Goal: Find specific page/section: Find specific page/section

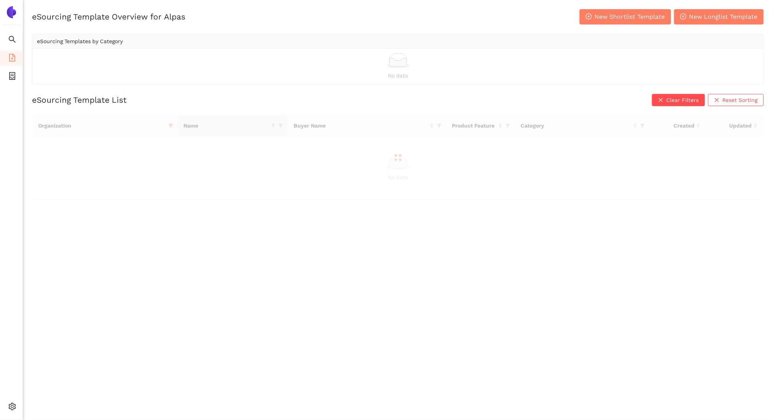
scroll to position [9, 0]
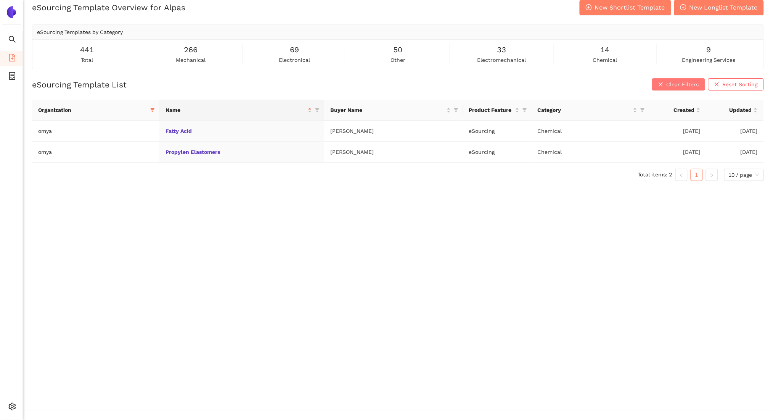
click at [670, 89] on button "Clear Filters" at bounding box center [678, 84] width 53 height 12
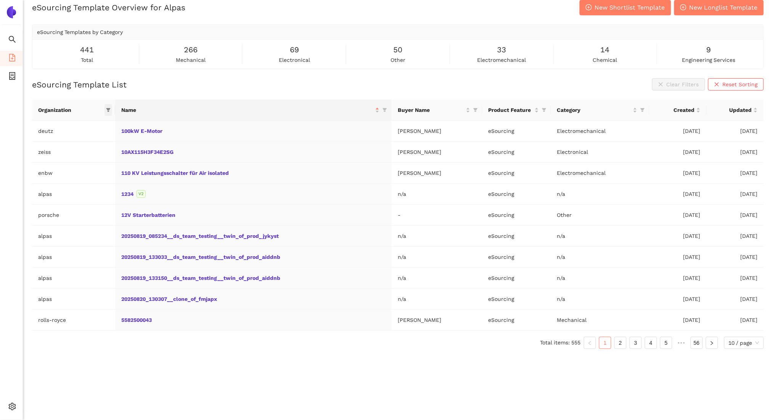
click at [109, 110] on icon "filter" at bounding box center [108, 110] width 4 height 4
click at [69, 124] on input "text" at bounding box center [83, 126] width 63 height 8
type input "[PERSON_NAME]"
click at [45, 142] on input "checkbox" at bounding box center [45, 144] width 6 height 6
checkbox input "true"
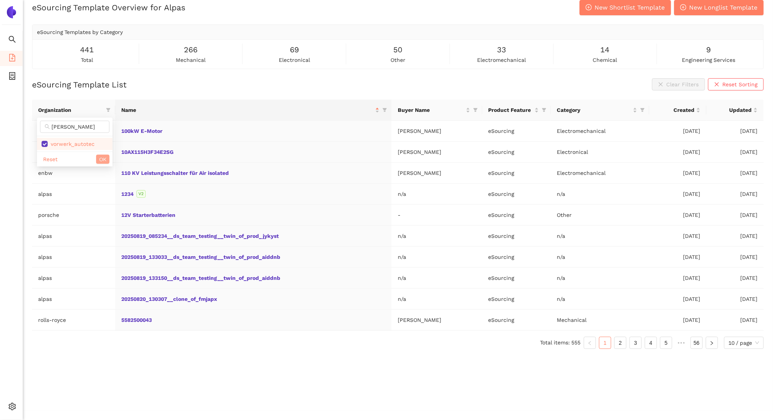
click at [105, 161] on span "OK" at bounding box center [102, 159] width 7 height 8
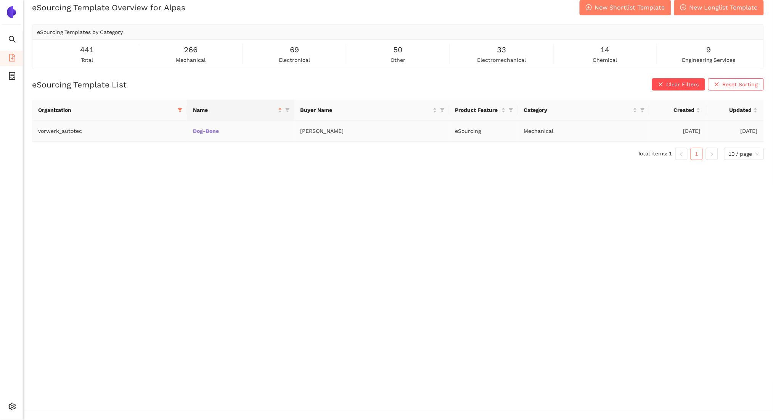
click at [0, 0] on link "Dog-Bone" at bounding box center [0, 0] width 0 height 0
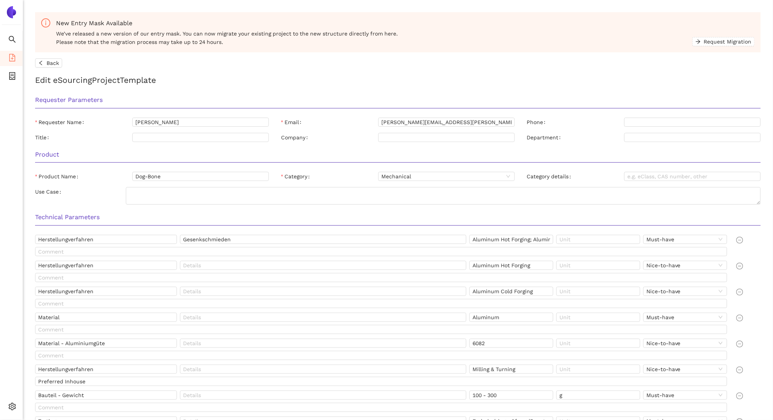
click at [45, 68] on form "New Entry Mask Available We’ve released a new version of our entry mask. You ca…" at bounding box center [398, 420] width 726 height 816
click at [43, 66] on button "Back" at bounding box center [48, 62] width 27 height 9
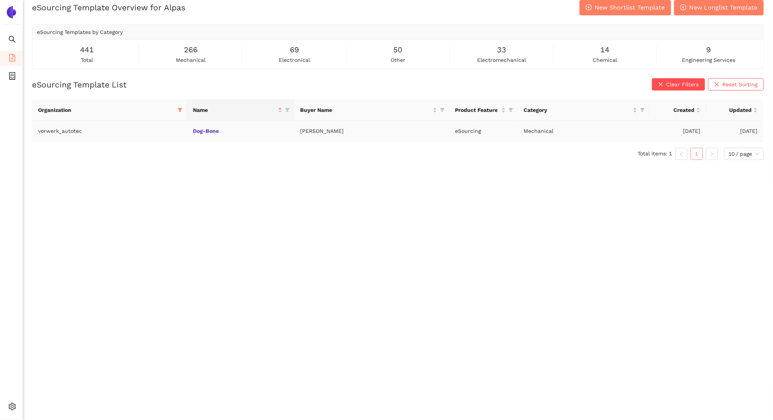
click at [198, 134] on td "Dog-Bone" at bounding box center [241, 131] width 108 height 21
click at [0, 0] on link "Dog-Bone" at bounding box center [0, 0] width 0 height 0
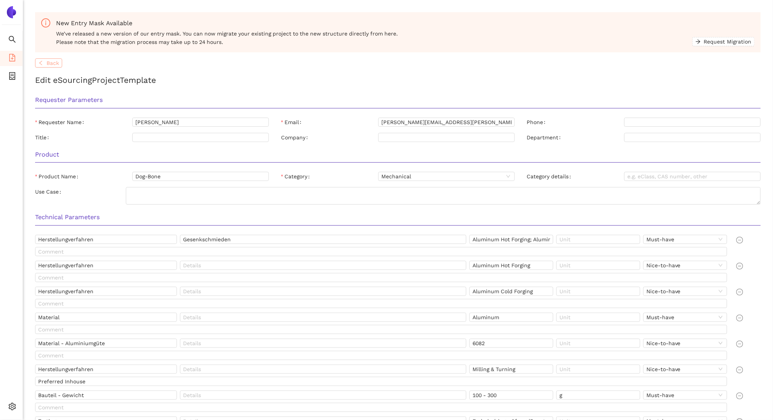
click at [46, 64] on button "Back" at bounding box center [48, 62] width 27 height 9
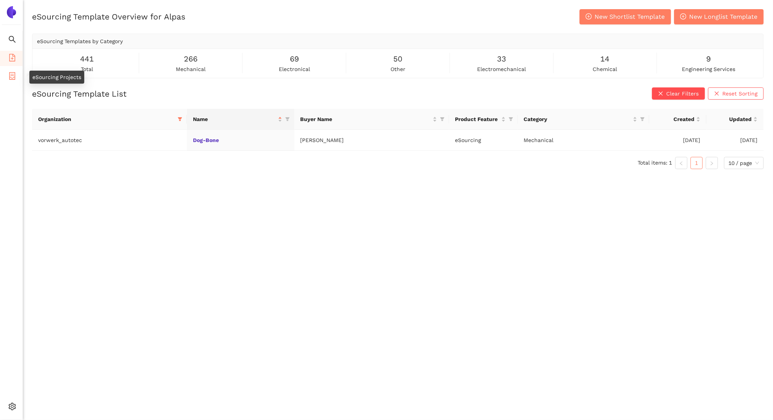
click at [8, 76] on icon "container" at bounding box center [12, 76] width 8 height 8
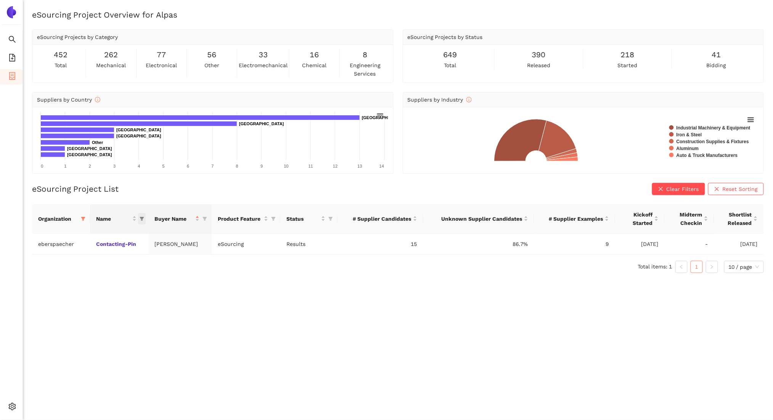
click at [141, 219] on icon "filter" at bounding box center [142, 218] width 5 height 5
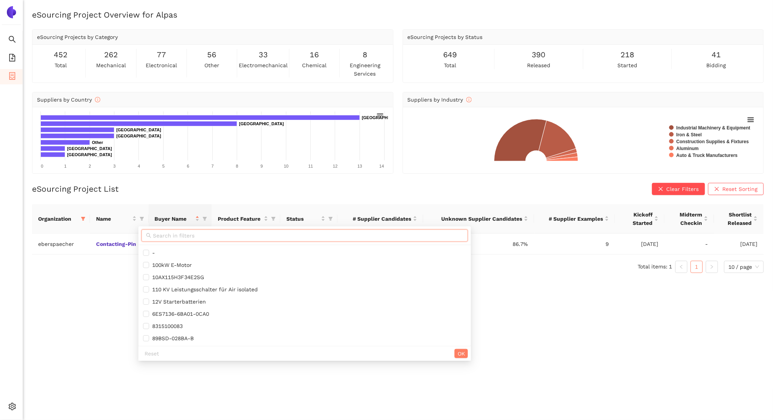
click at [170, 233] on input "text" at bounding box center [308, 235] width 311 height 8
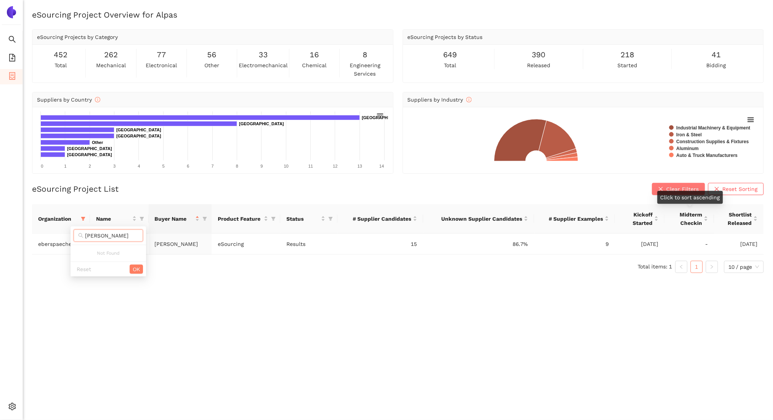
type input "[PERSON_NAME]"
click at [673, 190] on span "Clear Filters" at bounding box center [683, 189] width 32 height 8
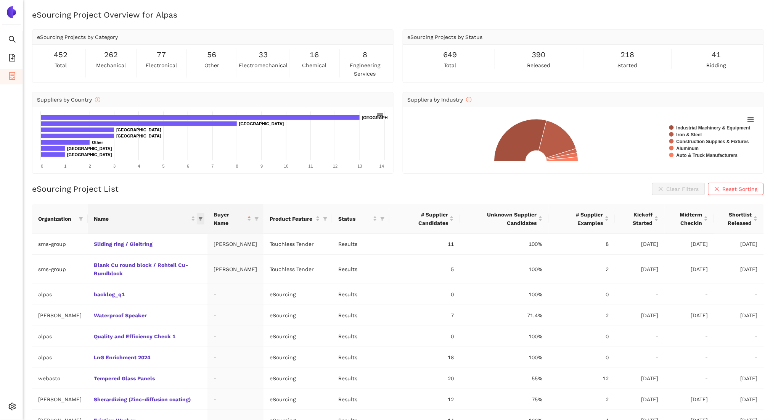
click at [198, 220] on icon "filter" at bounding box center [200, 218] width 5 height 5
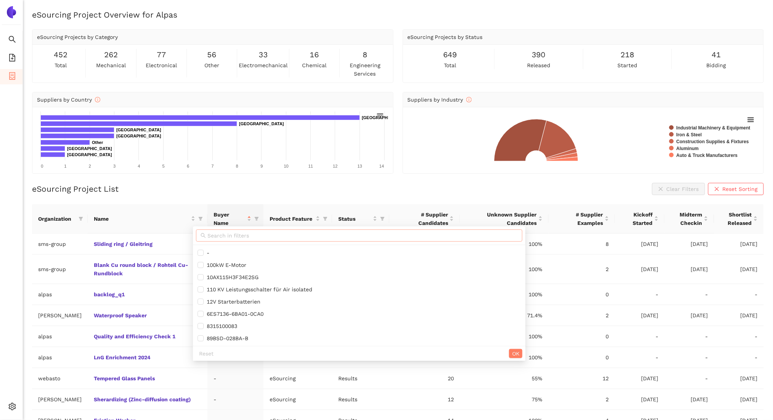
click at [254, 235] on input "text" at bounding box center [363, 235] width 311 height 8
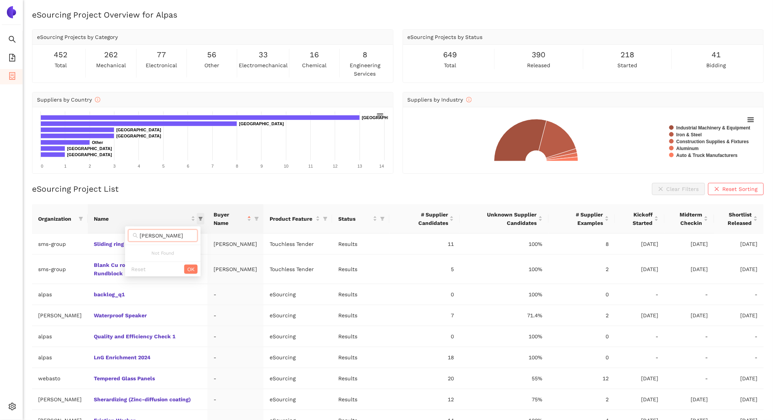
type input "[PERSON_NAME]"
click at [198, 216] on icon "filter" at bounding box center [200, 218] width 5 height 5
click at [199, 217] on icon "filter" at bounding box center [201, 219] width 4 height 4
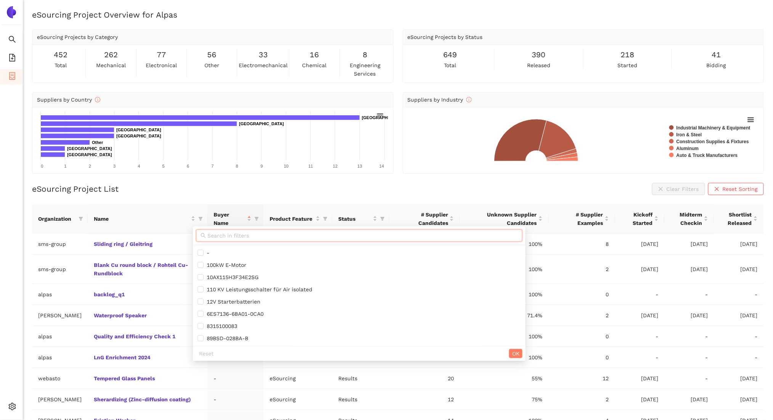
click at [229, 236] on input "text" at bounding box center [363, 235] width 311 height 8
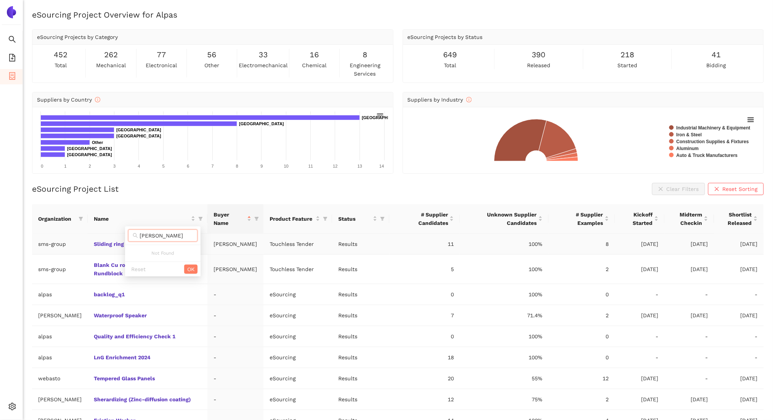
type input "[PERSON_NAME]"
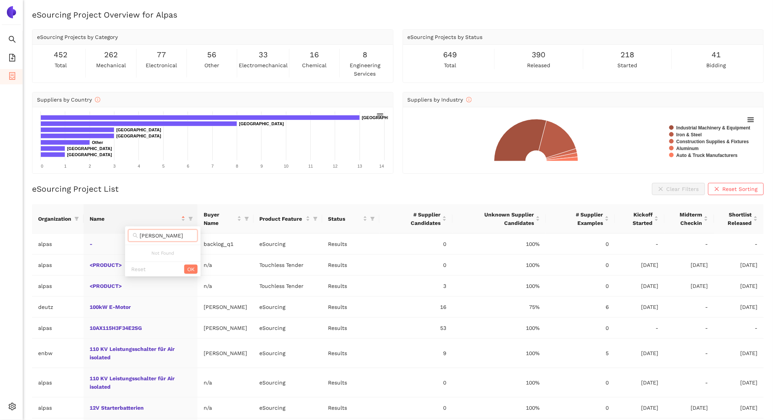
click at [180, 194] on div "eSourcing Project List Clear Filters Reset Sorting" at bounding box center [398, 189] width 732 height 12
click at [192, 217] on icon "filter" at bounding box center [190, 219] width 4 height 4
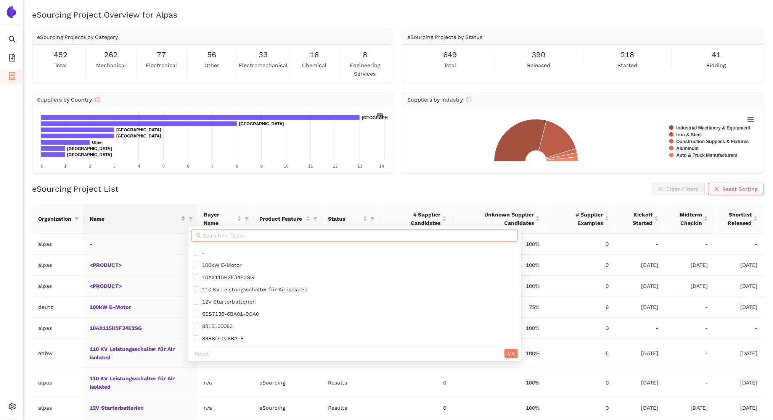
click at [239, 238] on input "text" at bounding box center [358, 235] width 311 height 8
click at [239, 193] on div "eSourcing Project List Clear Filters Reset Sorting" at bounding box center [398, 189] width 732 height 12
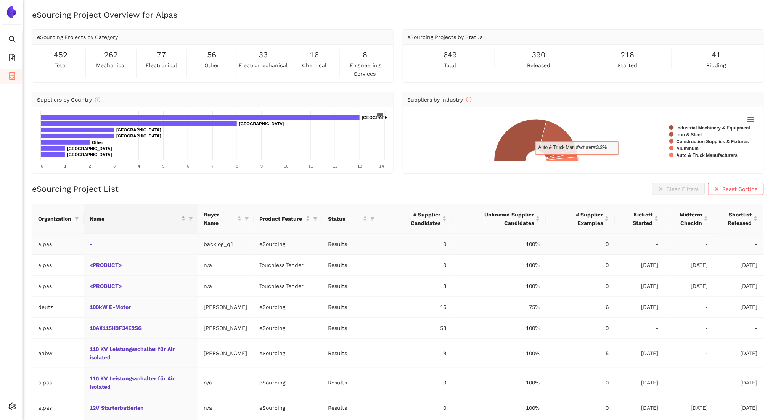
scroll to position [73, 0]
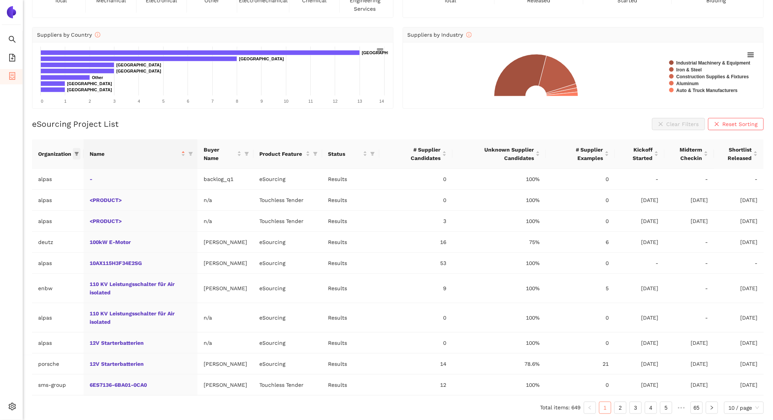
click at [75, 151] on icon "filter" at bounding box center [76, 153] width 5 height 5
click at [32, 166] on input "text" at bounding box center [51, 170] width 63 height 8
type input "vor"
click at [13, 183] on label at bounding box center [13, 187] width 6 height 8
click at [13, 185] on input "checkbox" at bounding box center [13, 188] width 6 height 6
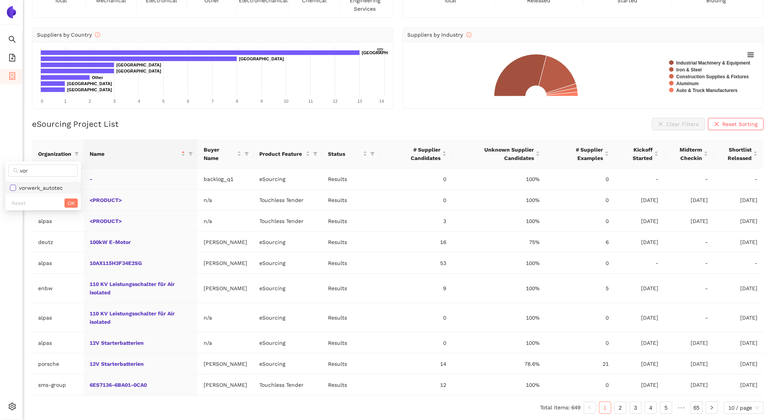
click at [11, 185] on input "checkbox" at bounding box center [13, 188] width 6 height 6
checkbox input "true"
click at [69, 199] on span "OK" at bounding box center [71, 203] width 7 height 8
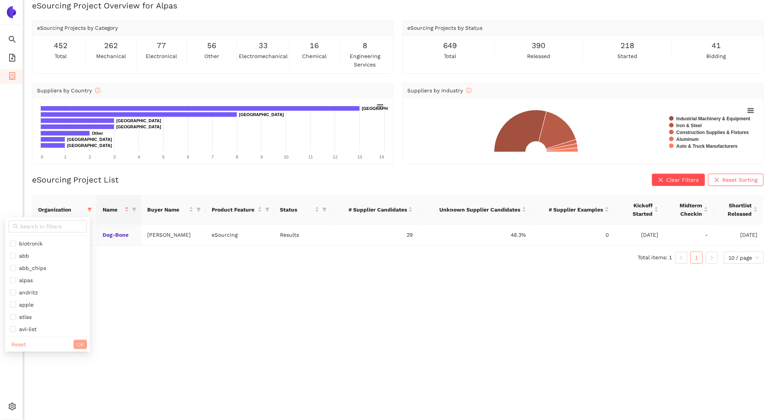
scroll to position [9, 0]
click at [0, 0] on link "Dog-Bone" at bounding box center [0, 0] width 0 height 0
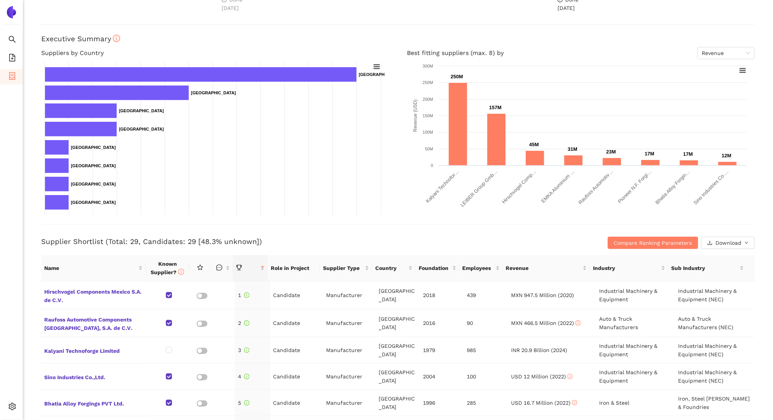
scroll to position [99, 0]
